Goal: Go to known website: Go to known website

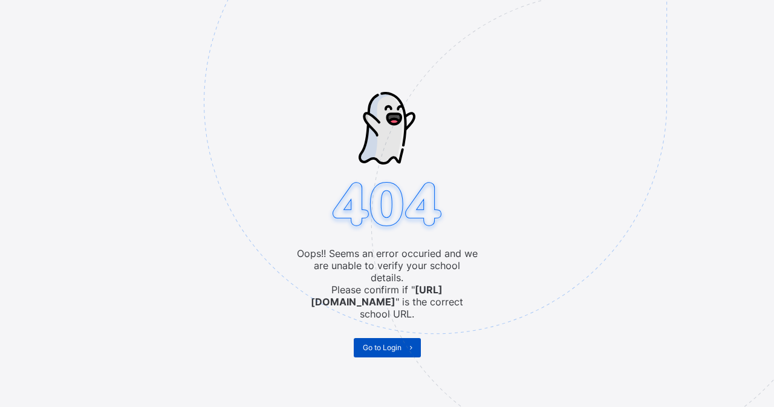
click at [394, 343] on span "Go to Login" at bounding box center [382, 347] width 39 height 9
